Goal: Transaction & Acquisition: Download file/media

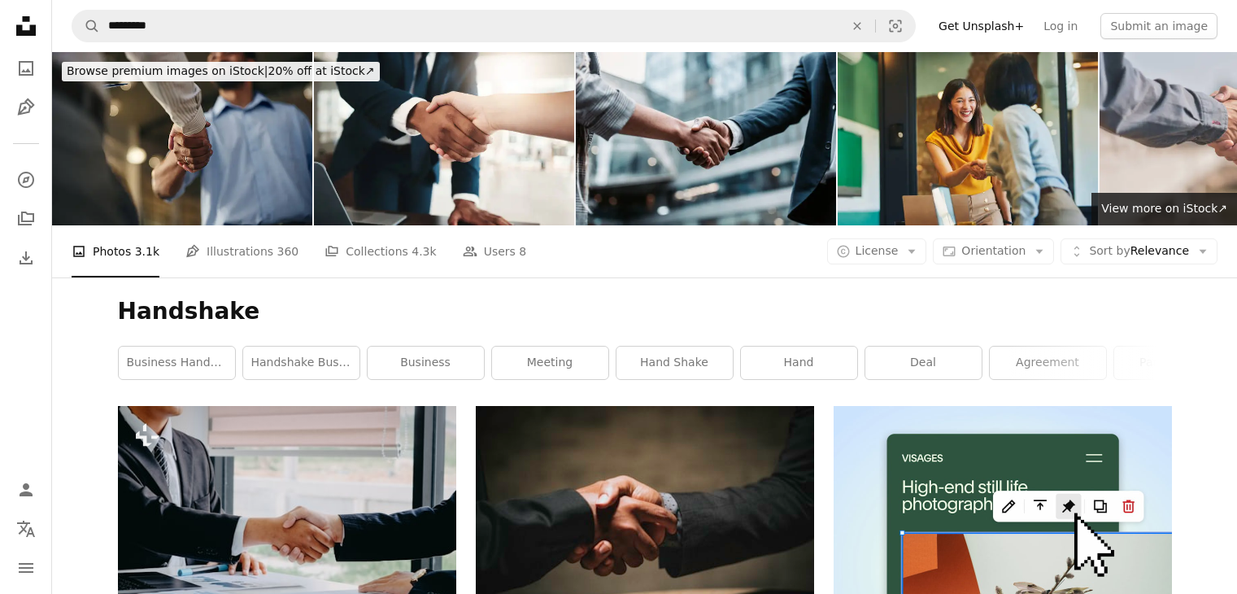
scroll to position [2335, 0]
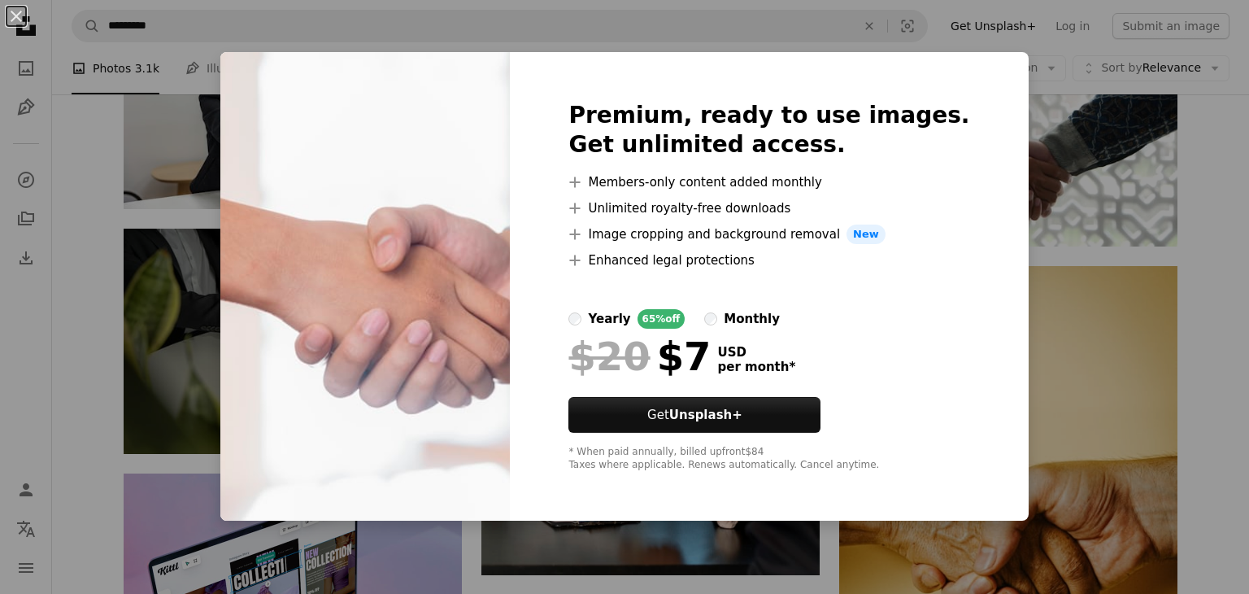
click at [1008, 196] on div "An X shape Premium, ready to use images. Get unlimited access. A plus sign Memb…" at bounding box center [624, 297] width 1249 height 594
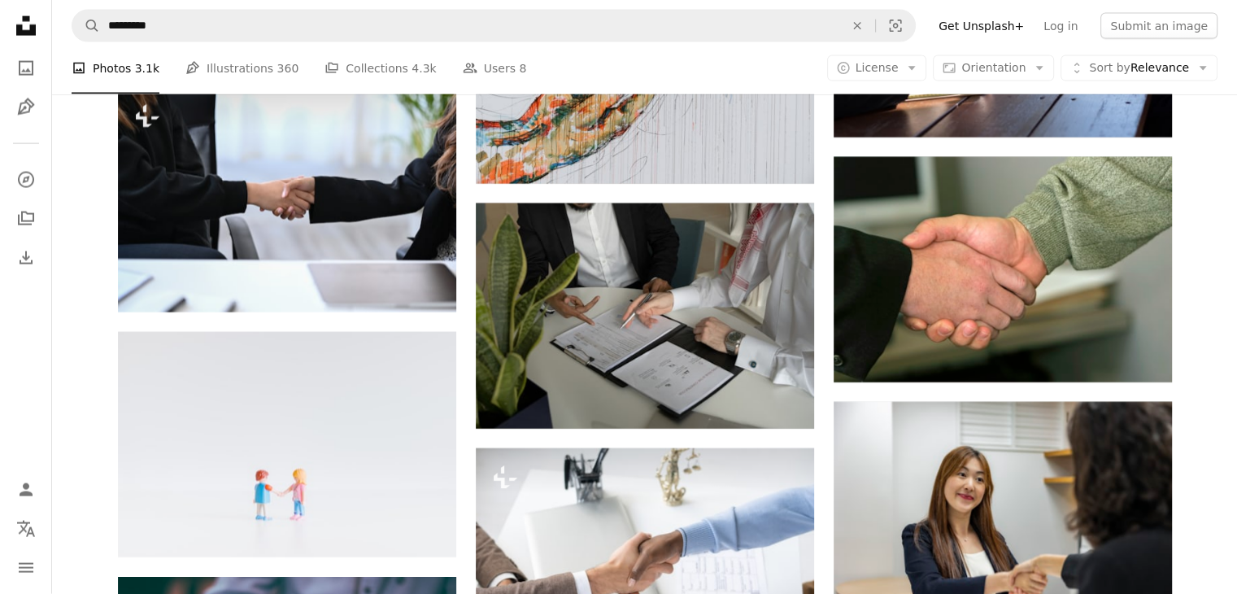
scroll to position [3701, 0]
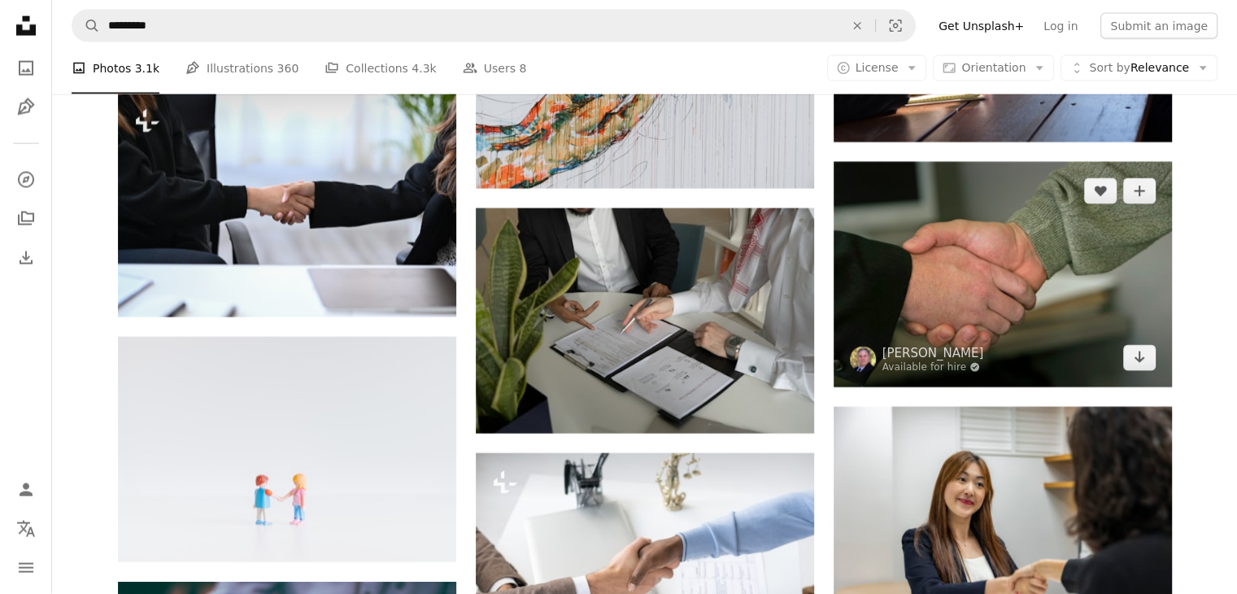
click at [1145, 362] on link "Arrow pointing down" at bounding box center [1139, 358] width 33 height 26
